Goal: Check status

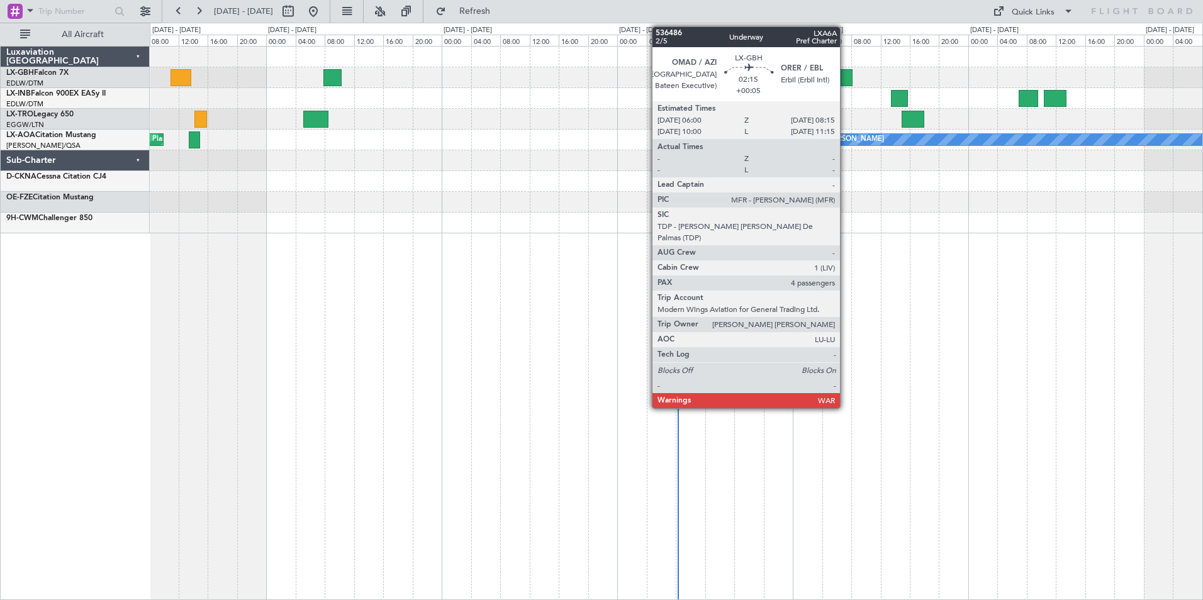
click at [845, 80] on div at bounding box center [844, 77] width 17 height 17
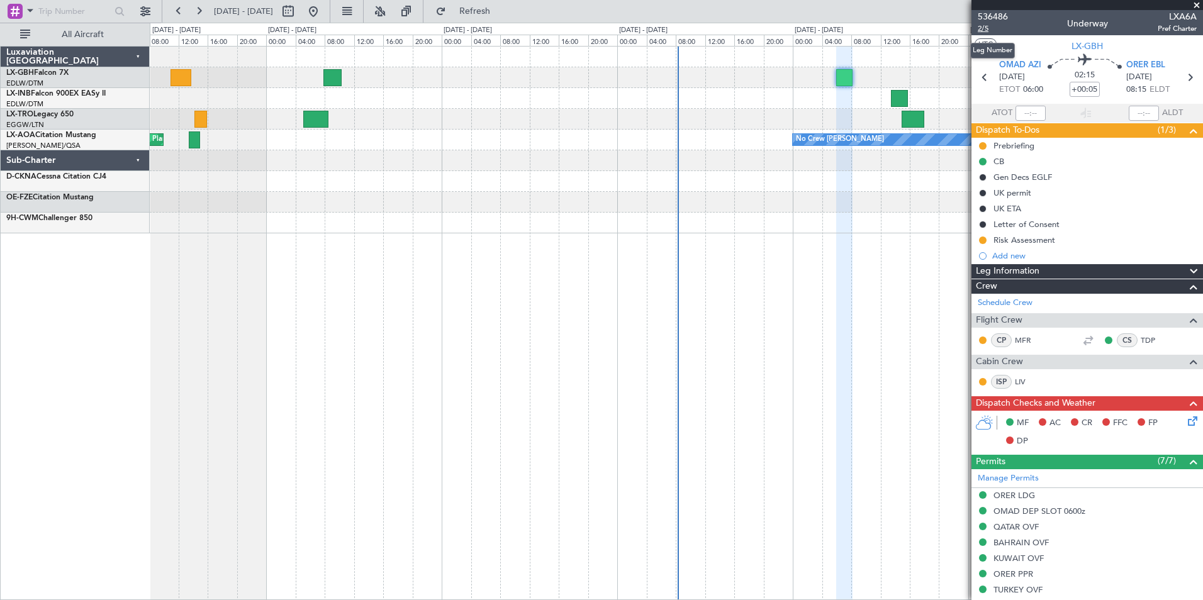
click at [987, 30] on span "2/5" at bounding box center [993, 28] width 30 height 11
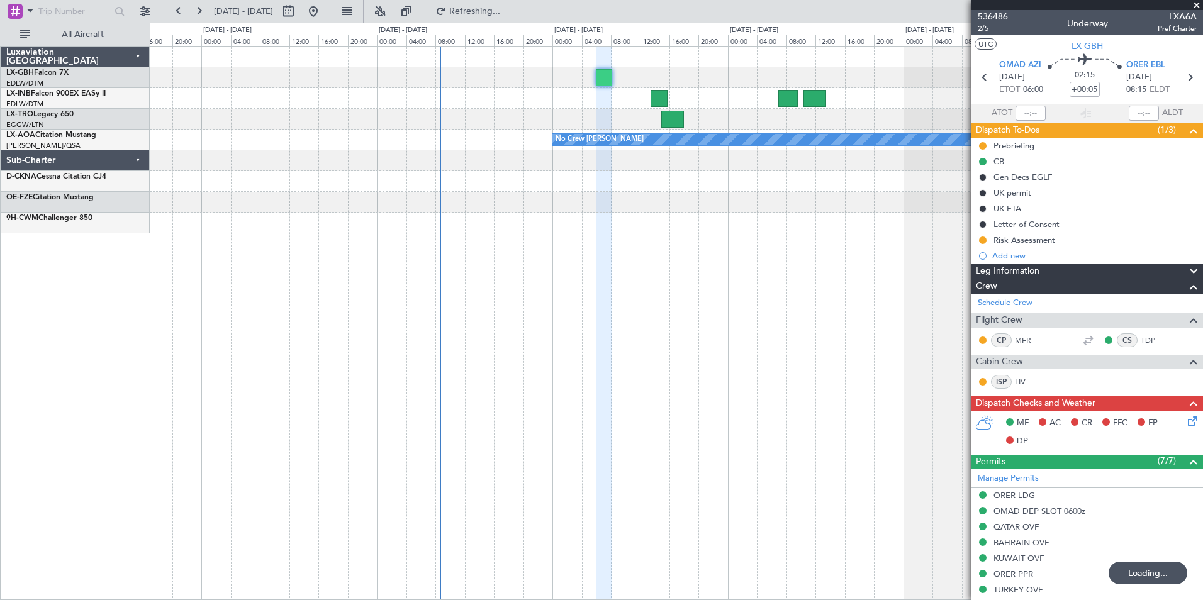
click at [513, 304] on div "No Crew Chester Planned Maint Paris (Le Bourget)" at bounding box center [676, 323] width 1053 height 554
